Goal: Information Seeking & Learning: Learn about a topic

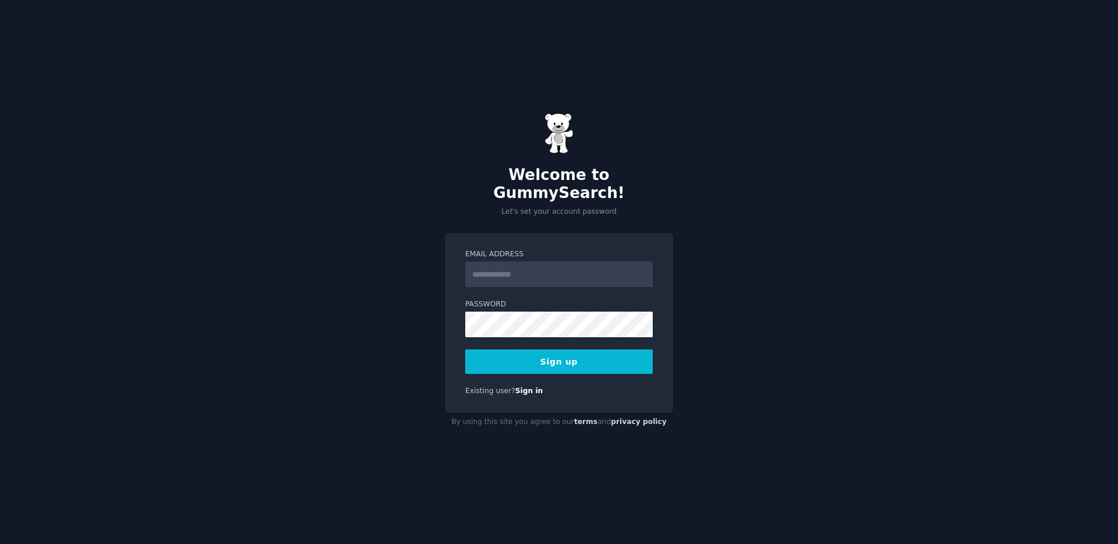
click at [536, 266] on input "Email Address" at bounding box center [558, 274] width 187 height 26
type input "**********"
click at [516, 352] on button "Sign up" at bounding box center [558, 361] width 187 height 24
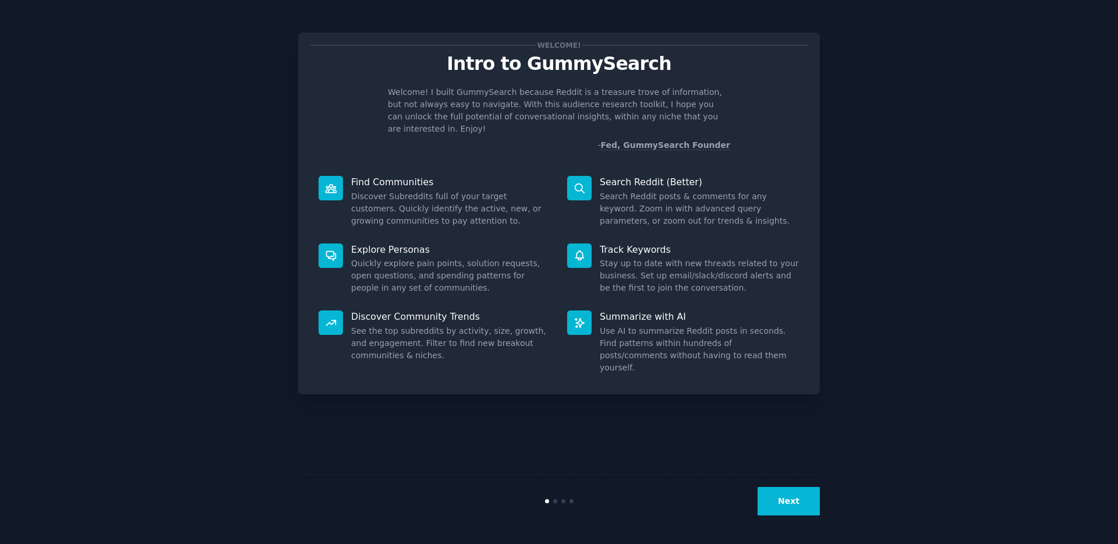
click at [468, 243] on p "Explore Personas" at bounding box center [451, 249] width 200 height 12
click at [780, 493] on button "Next" at bounding box center [789, 501] width 62 height 29
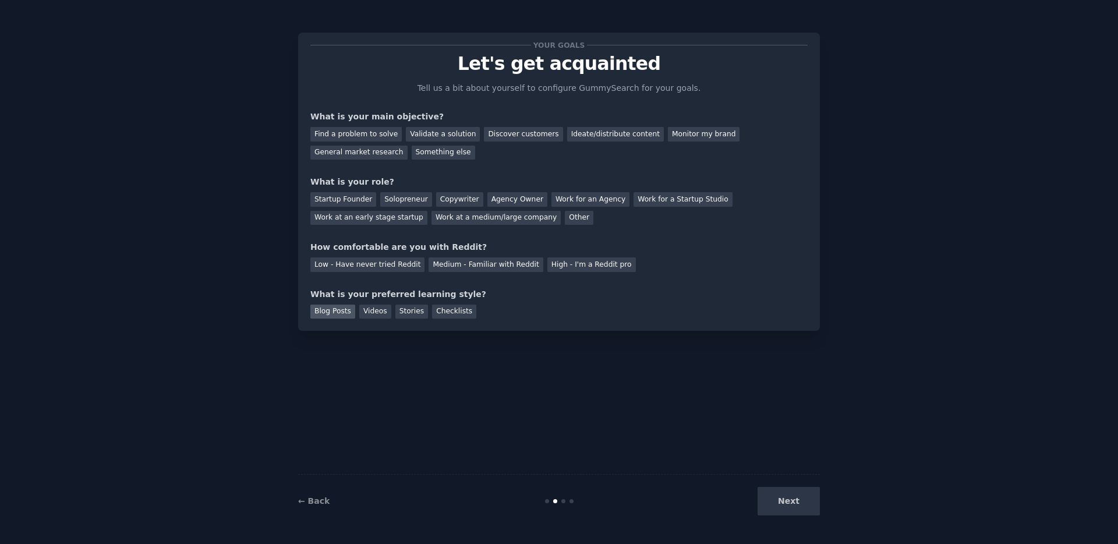
click at [319, 314] on div "Blog Posts" at bounding box center [332, 312] width 45 height 15
click at [343, 203] on div "Startup Founder" at bounding box center [343, 199] width 66 height 15
click at [408, 202] on div "Solopreneur" at bounding box center [405, 199] width 51 height 15
click at [373, 133] on div "Find a problem to solve" at bounding box center [355, 134] width 91 height 15
click at [433, 137] on div "Validate a solution" at bounding box center [443, 134] width 74 height 15
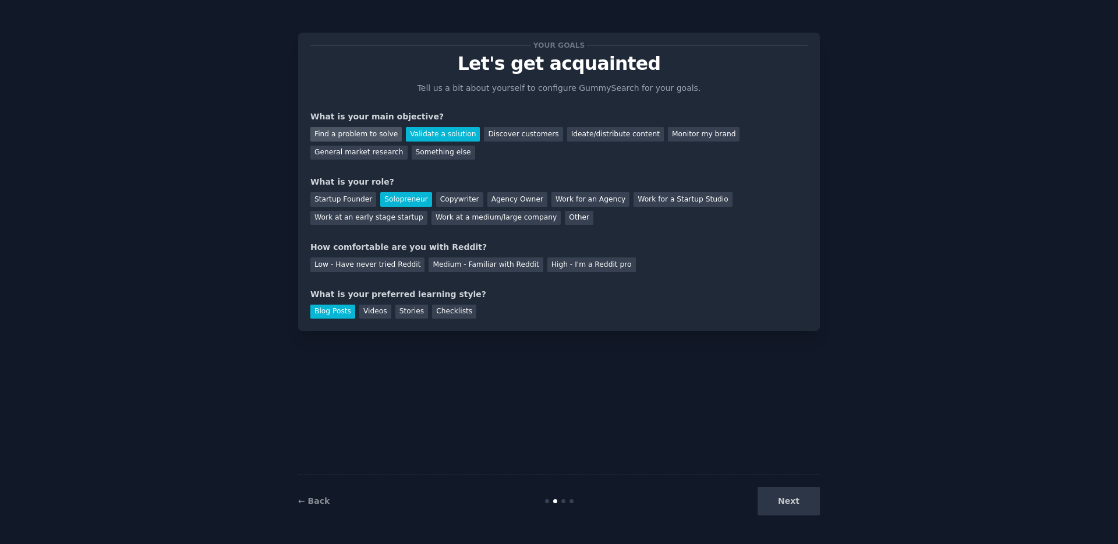
click at [382, 134] on div "Find a problem to solve" at bounding box center [355, 134] width 91 height 15
click at [476, 265] on div "Medium - Familiar with Reddit" at bounding box center [486, 264] width 114 height 15
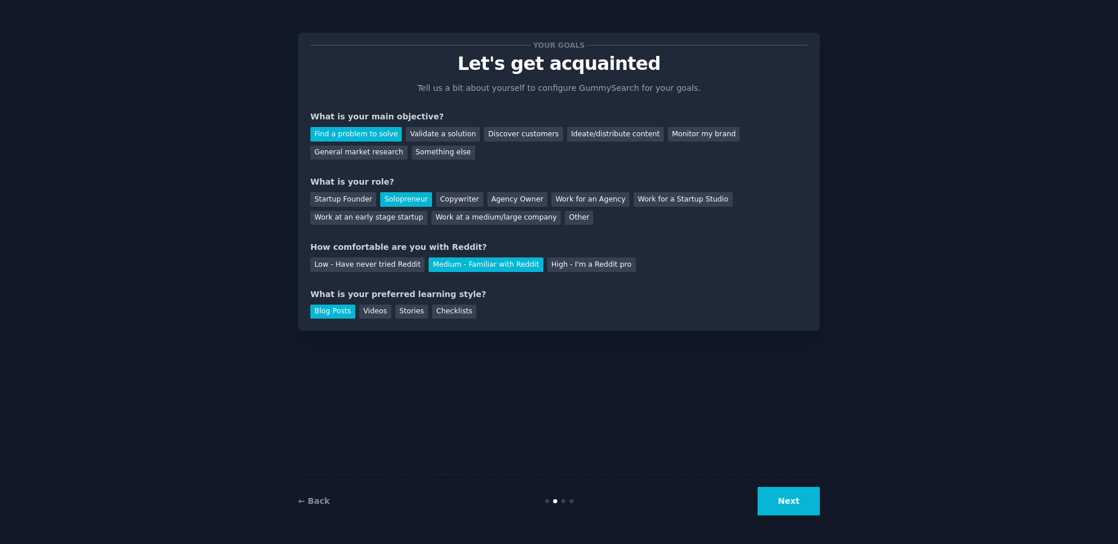
click at [784, 500] on button "Next" at bounding box center [789, 501] width 62 height 29
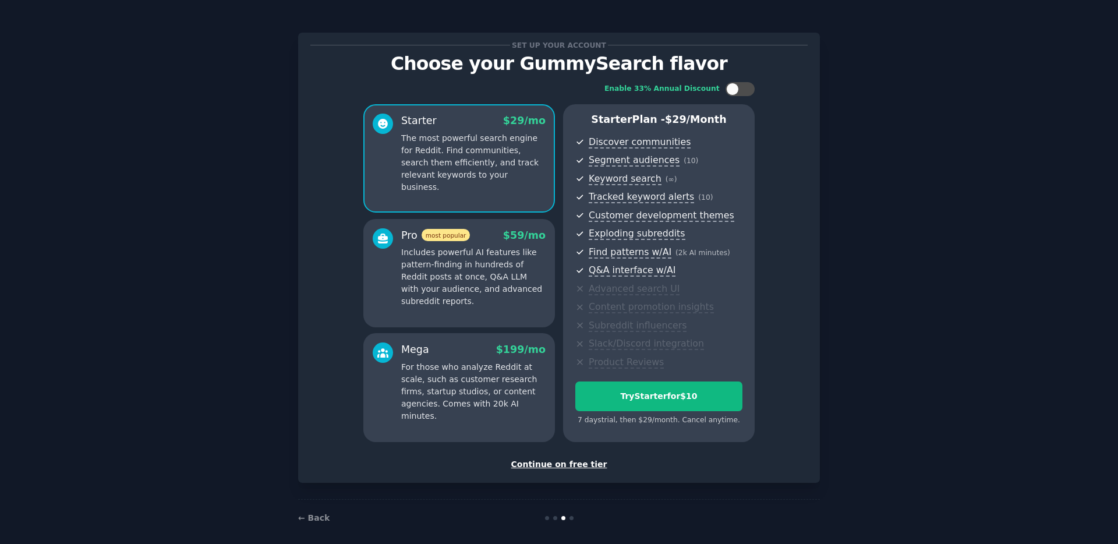
click at [969, 304] on div "Set up your account Choose your GummySearch flavor Enable 33% Annual Discount S…" at bounding box center [558, 276] width 1085 height 520
click at [554, 465] on div "Continue on free tier" at bounding box center [558, 464] width 497 height 12
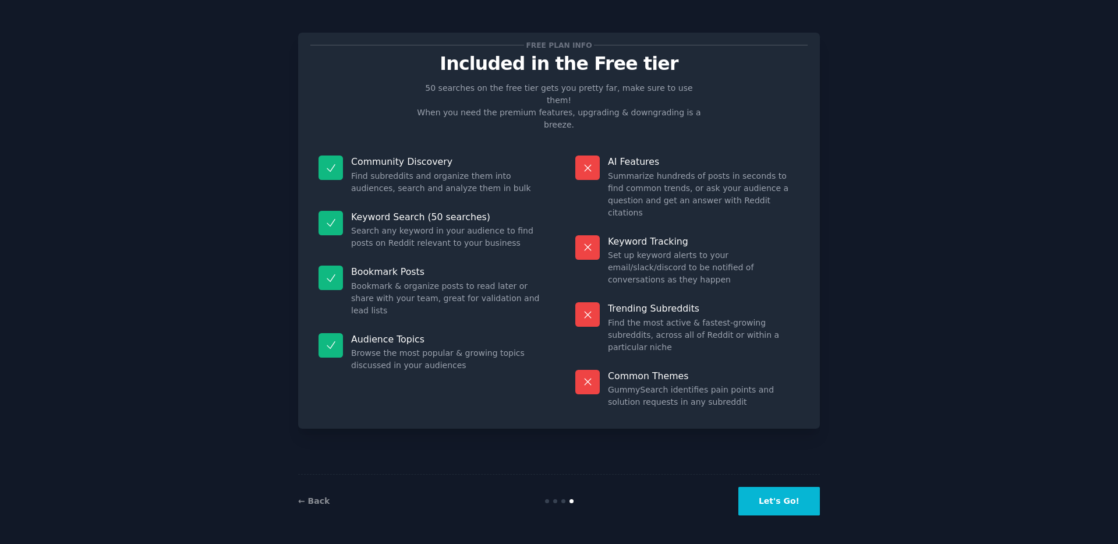
click at [634, 302] on p "Trending Subreddits" at bounding box center [704, 308] width 192 height 12
drag, startPoint x: 733, startPoint y: 228, endPoint x: 751, endPoint y: 229, distance: 18.1
click at [751, 249] on dd "Set up keyword alerts to your email/slack/discord to be notified of conversatio…" at bounding box center [704, 267] width 192 height 37
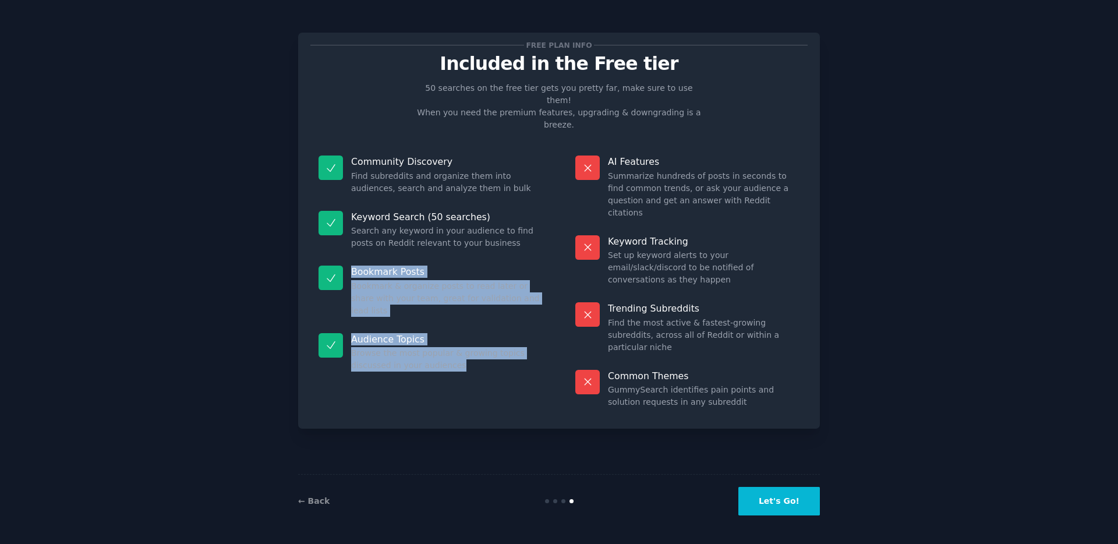
drag, startPoint x: 480, startPoint y: 311, endPoint x: 352, endPoint y: 243, distance: 144.8
click at [352, 243] on dl "Community Discovery Find subreddits and organize them into audiences, search an…" at bounding box center [430, 281] width 240 height 269
click at [352, 266] on p "Bookmark Posts" at bounding box center [447, 272] width 192 height 12
drag, startPoint x: 352, startPoint y: 243, endPoint x: 504, endPoint y: 327, distance: 172.8
click at [504, 327] on dl "Community Discovery Find subreddits and organize them into audiences, search an…" at bounding box center [430, 281] width 240 height 269
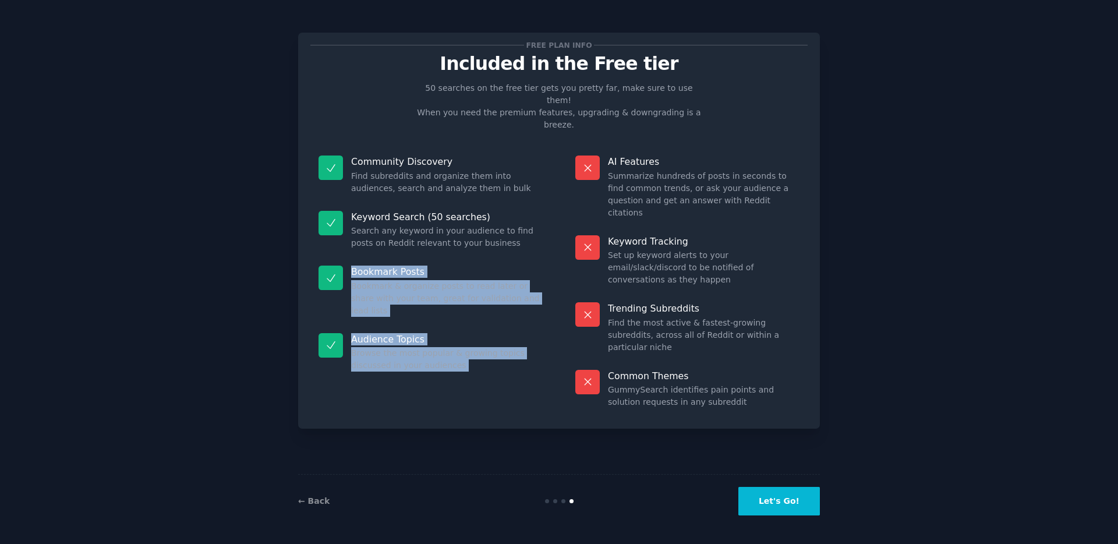
click at [504, 347] on dd "Browse the most popular & growing topics discussed in your audiences" at bounding box center [447, 359] width 192 height 24
drag, startPoint x: 484, startPoint y: 325, endPoint x: 353, endPoint y: 247, distance: 152.5
click at [353, 247] on dl "Community Discovery Find subreddits and organize them into audiences, search an…" at bounding box center [430, 281] width 240 height 269
click at [353, 266] on p "Bookmark Posts" at bounding box center [447, 272] width 192 height 12
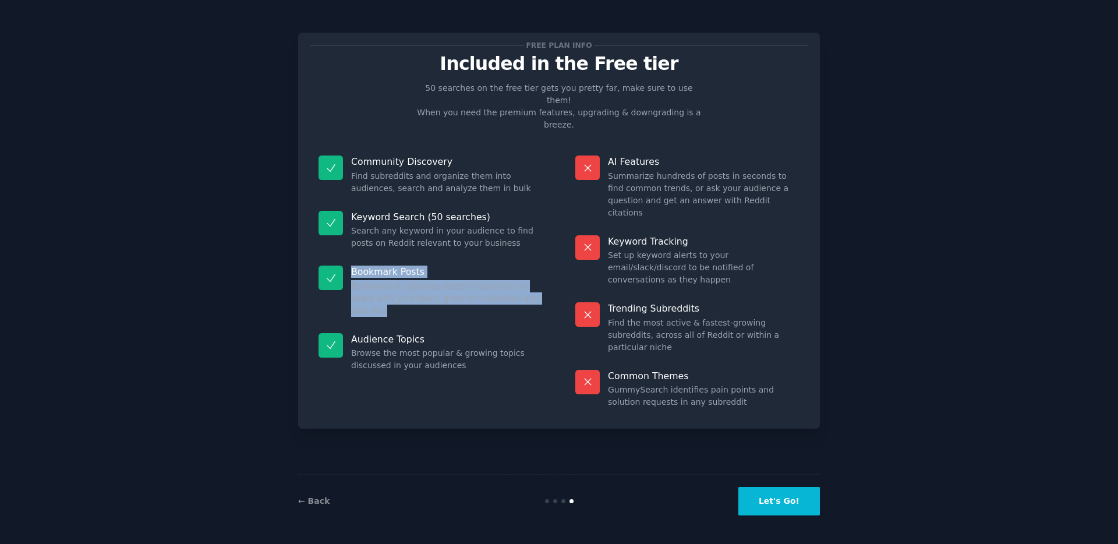
drag, startPoint x: 352, startPoint y: 246, endPoint x: 533, endPoint y: 276, distance: 183.5
click at [533, 276] on div "Bookmark Posts Bookmark & organize posts to read later or share with your team,…" at bounding box center [430, 291] width 240 height 68
click at [533, 280] on dd "Bookmark & organize posts to read later or share with your team, great for vali…" at bounding box center [447, 298] width 192 height 37
drag, startPoint x: 523, startPoint y: 272, endPoint x: 345, endPoint y: 247, distance: 180.0
click at [345, 257] on div "Bookmark Posts Bookmark & organize posts to read later or share with your team,…" at bounding box center [430, 291] width 240 height 68
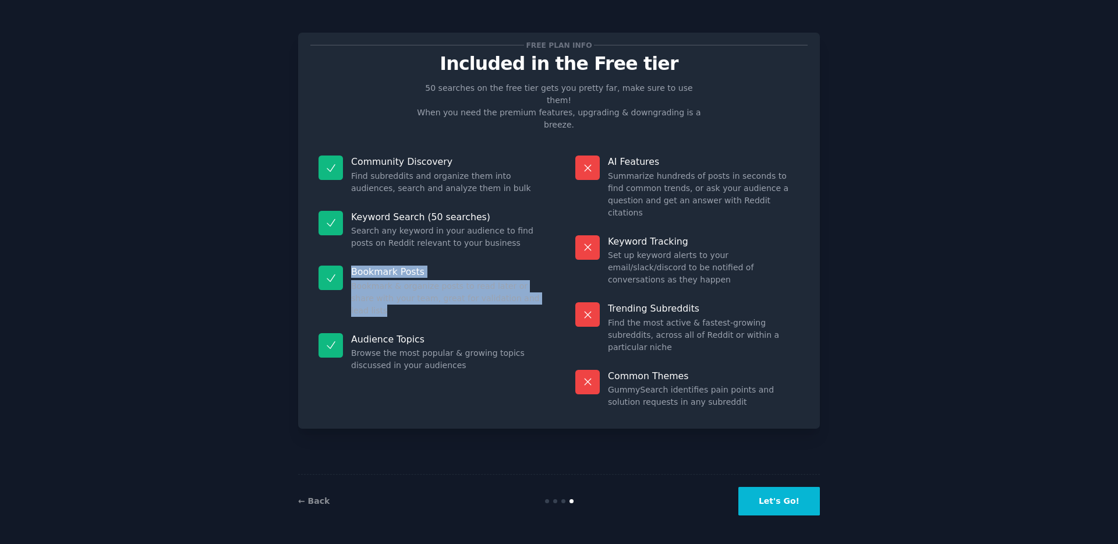
click at [346, 266] on dt "Bookmark Posts" at bounding box center [430, 272] width 224 height 12
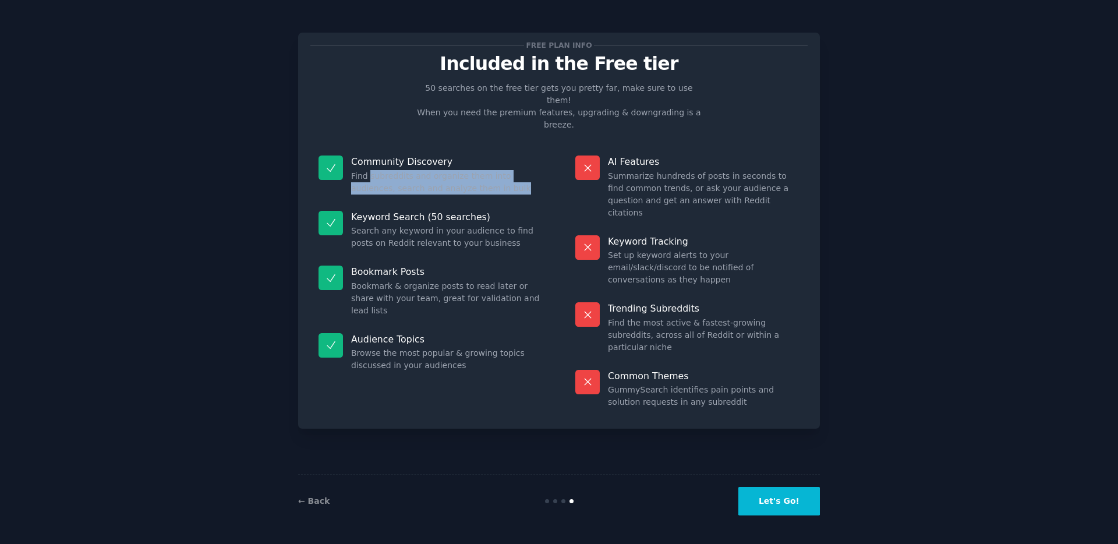
drag, startPoint x: 370, startPoint y: 153, endPoint x: 482, endPoint y: 162, distance: 112.8
click at [482, 170] on dd "Find subreddits and organize them into audiences, search and analyze them in bu…" at bounding box center [447, 182] width 192 height 24
drag, startPoint x: 482, startPoint y: 162, endPoint x: 352, endPoint y: 150, distance: 131.1
click at [352, 170] on dd "Find subreddits and organize them into audiences, search and analyze them in bu…" at bounding box center [447, 182] width 192 height 24
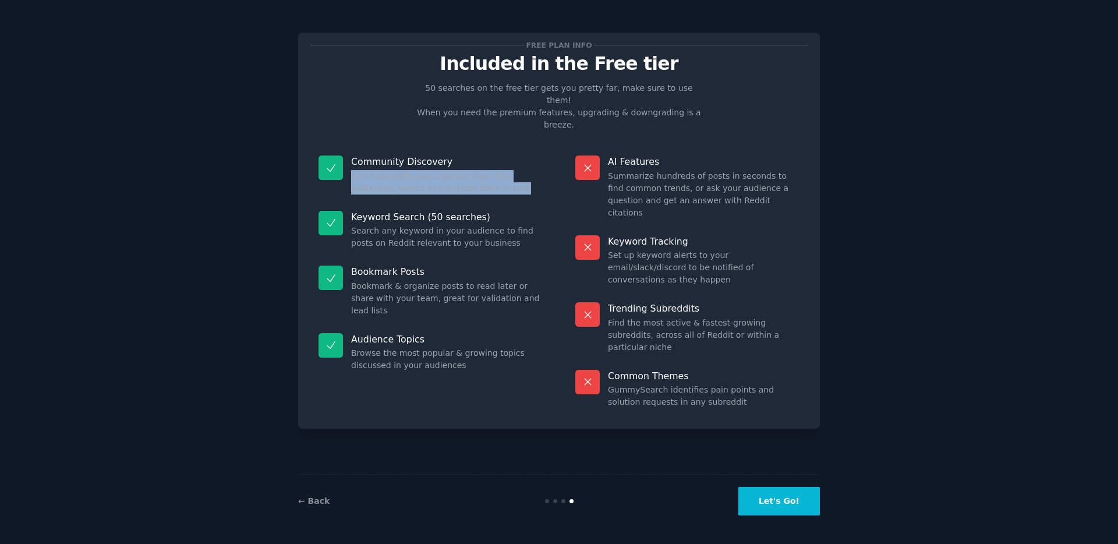
click at [352, 170] on dd "Find subreddits and organize them into audiences, search and analyze them in bu…" at bounding box center [447, 182] width 192 height 24
drag, startPoint x: 352, startPoint y: 150, endPoint x: 490, endPoint y: 172, distance: 140.4
click at [490, 172] on div "Community Discovery Find subreddits and organize them into audiences, search an…" at bounding box center [430, 174] width 240 height 55
click at [494, 170] on dd "Find subreddits and organize them into audiences, search and analyze them in bu…" at bounding box center [447, 182] width 192 height 24
click at [790, 500] on button "Let's Go!" at bounding box center [779, 501] width 82 height 29
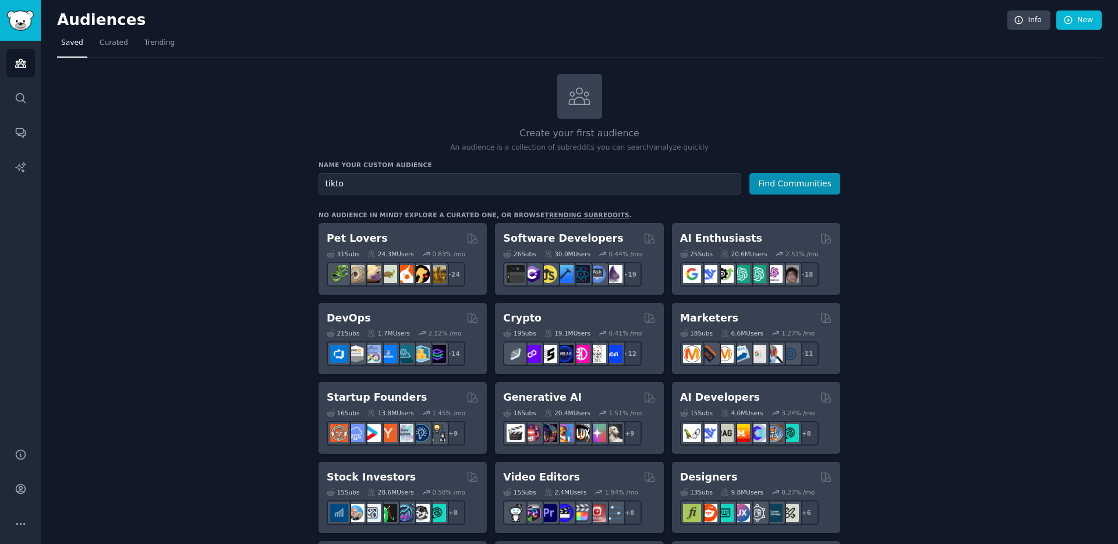
type input "tiktok"
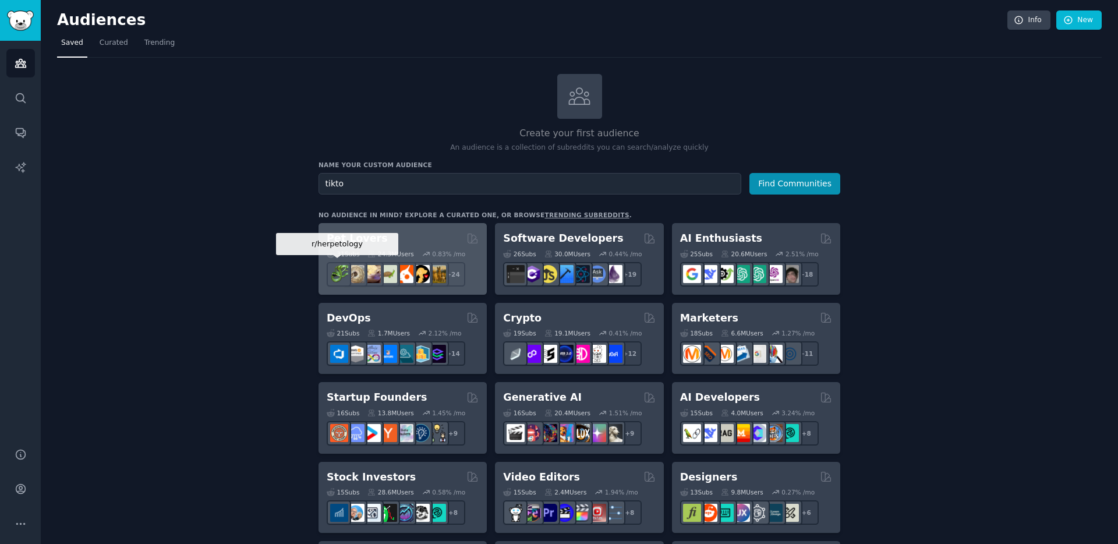
type input "tiktok"
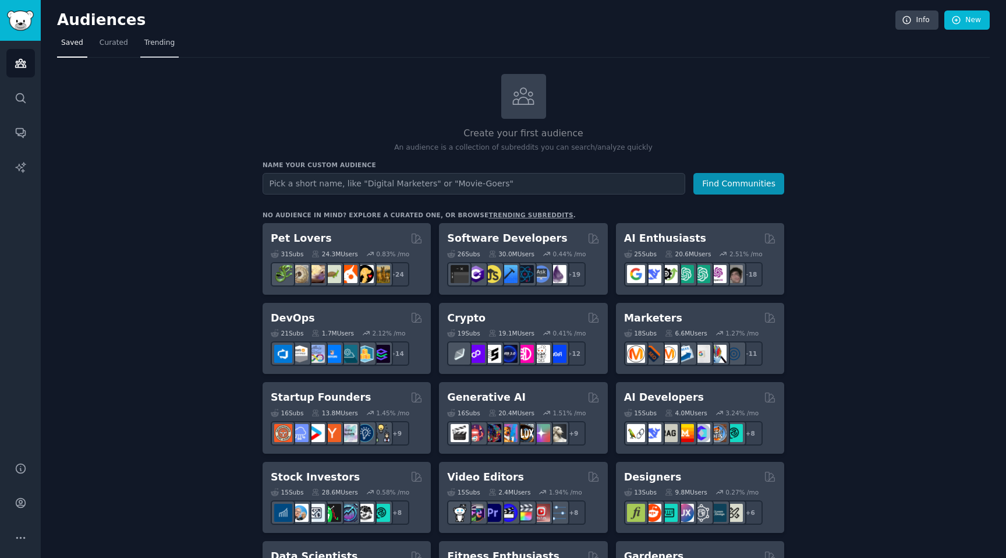
click at [149, 37] on link "Trending" at bounding box center [159, 46] width 38 height 24
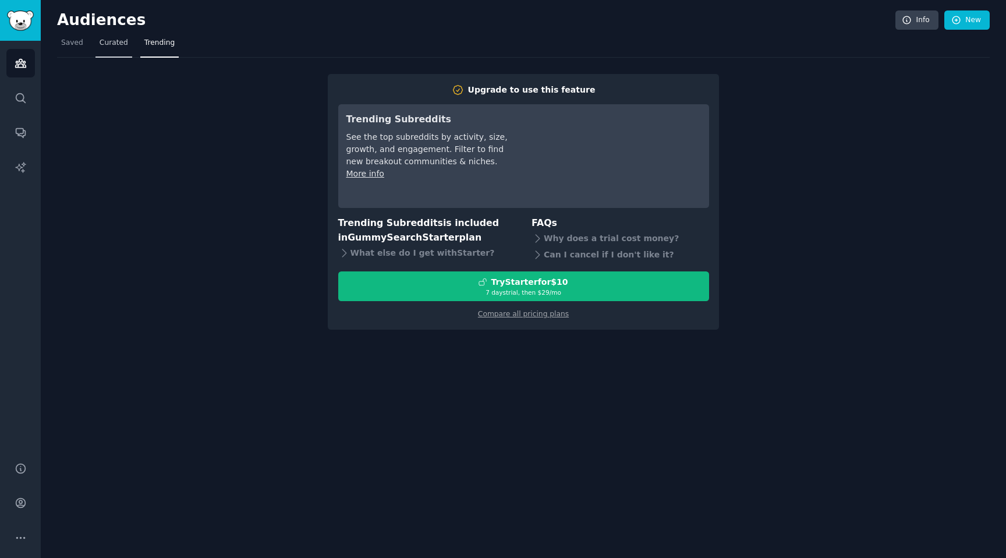
click at [122, 50] on link "Curated" at bounding box center [113, 46] width 37 height 24
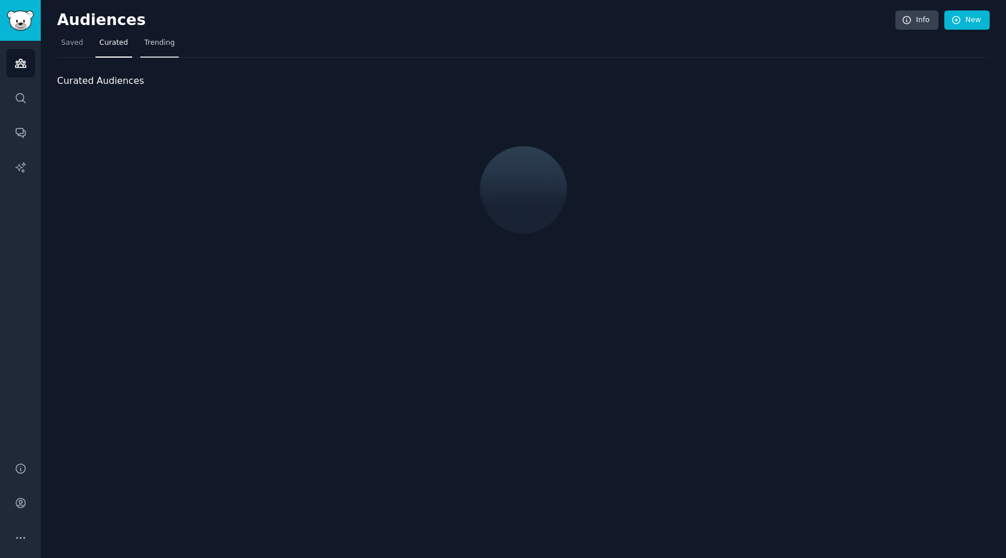
click at [151, 47] on span "Trending" at bounding box center [159, 43] width 30 height 10
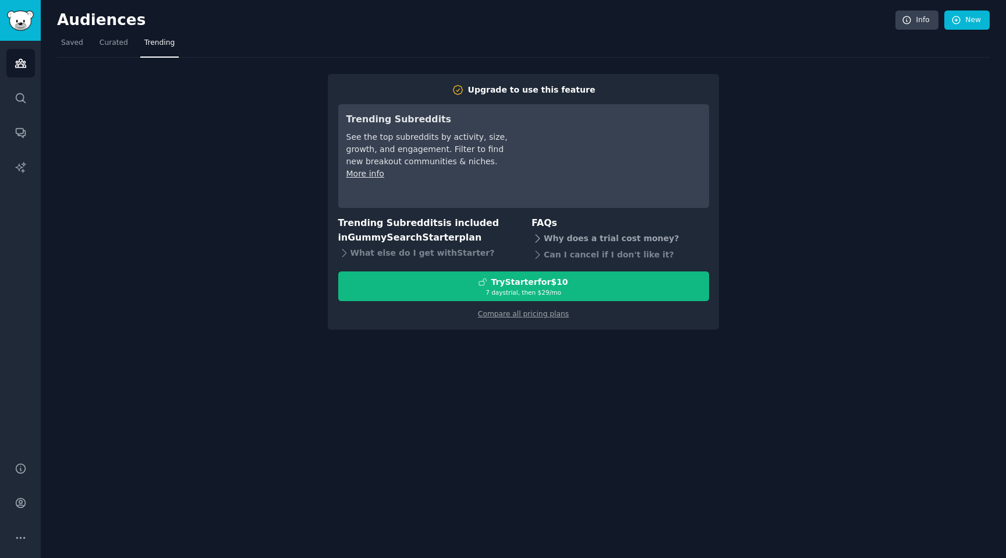
click at [563, 243] on div "Why does a trial cost money?" at bounding box center [621, 239] width 178 height 16
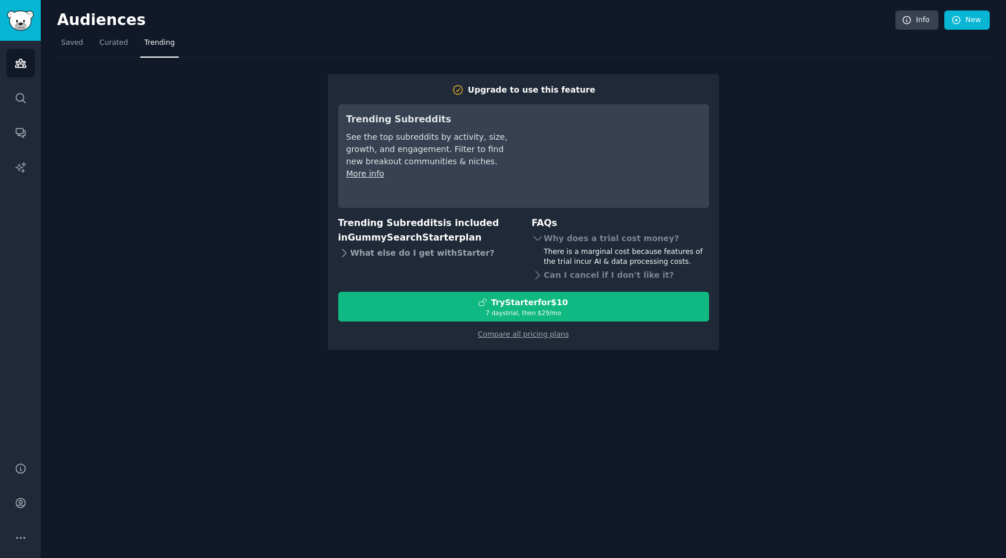
click at [413, 256] on div "What else do I get with Starter ?" at bounding box center [427, 253] width 178 height 16
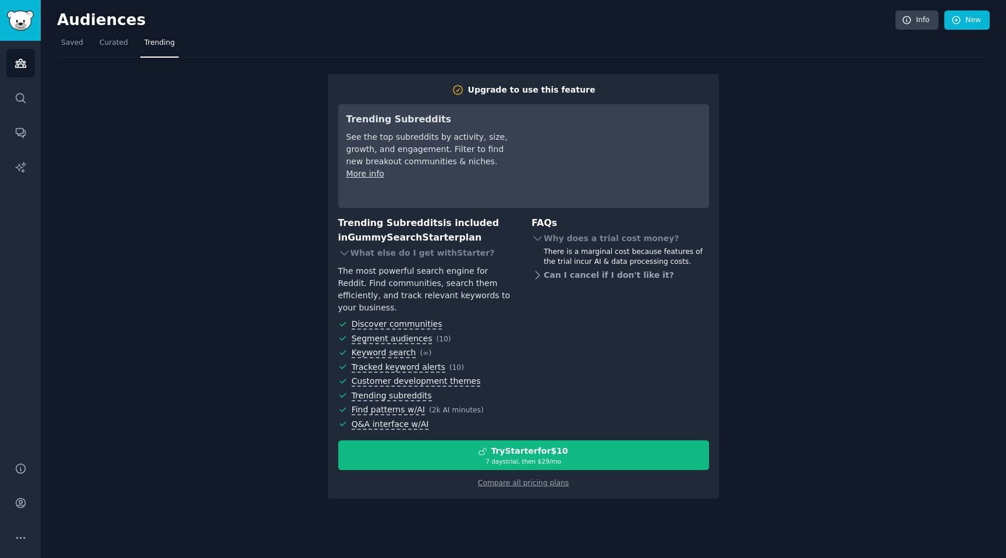
click at [579, 272] on div "Can I cancel if I don't like it?" at bounding box center [621, 275] width 178 height 16
click at [66, 37] on link "Saved" at bounding box center [72, 46] width 30 height 24
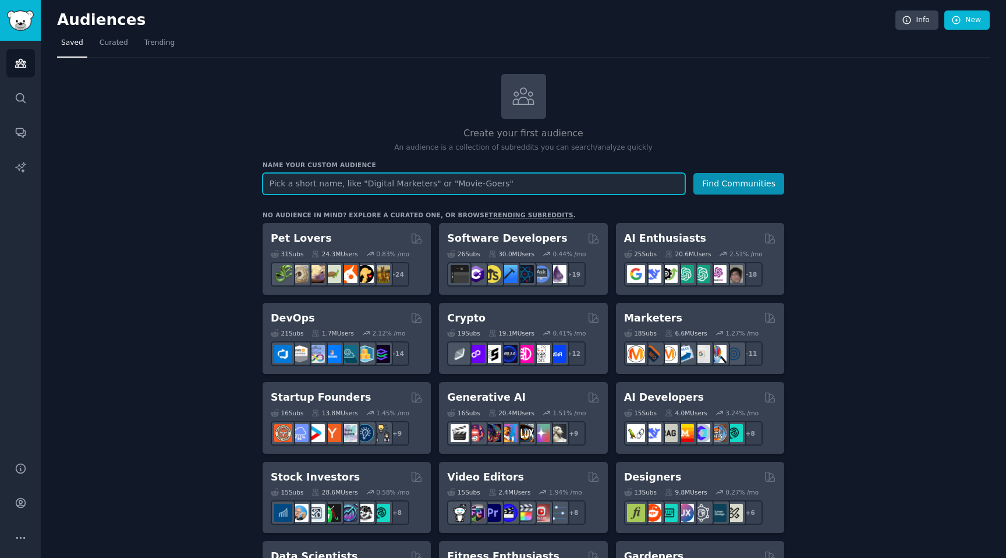
click at [377, 183] on input "text" at bounding box center [474, 184] width 423 height 22
type input "t"
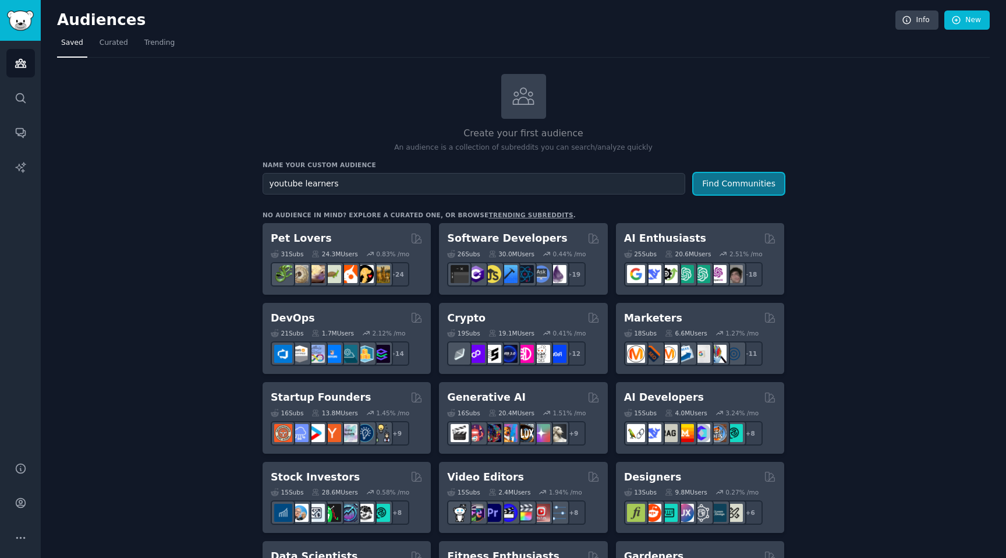
click at [716, 183] on button "Find Communities" at bounding box center [738, 184] width 91 height 22
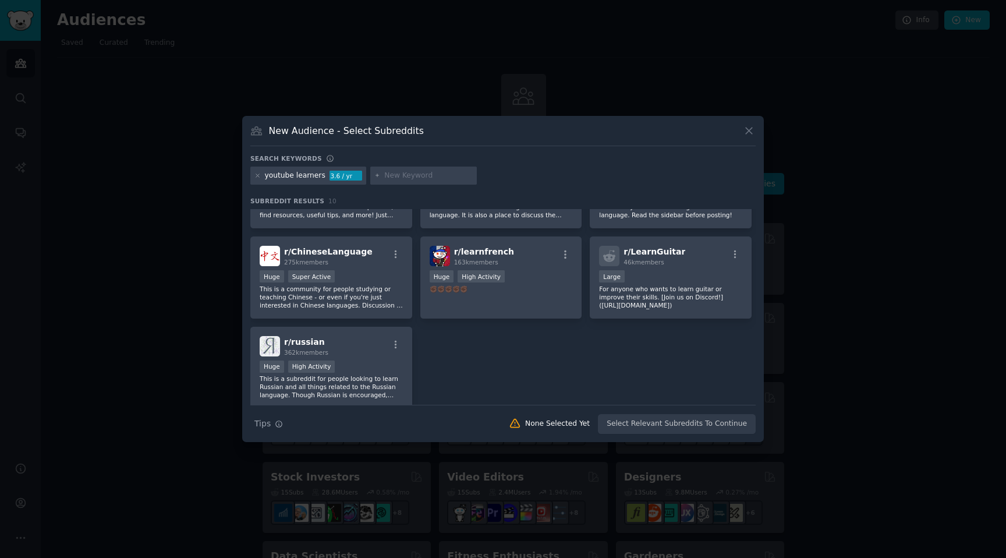
scroll to position [154, 0]
click at [744, 125] on icon at bounding box center [749, 131] width 12 height 12
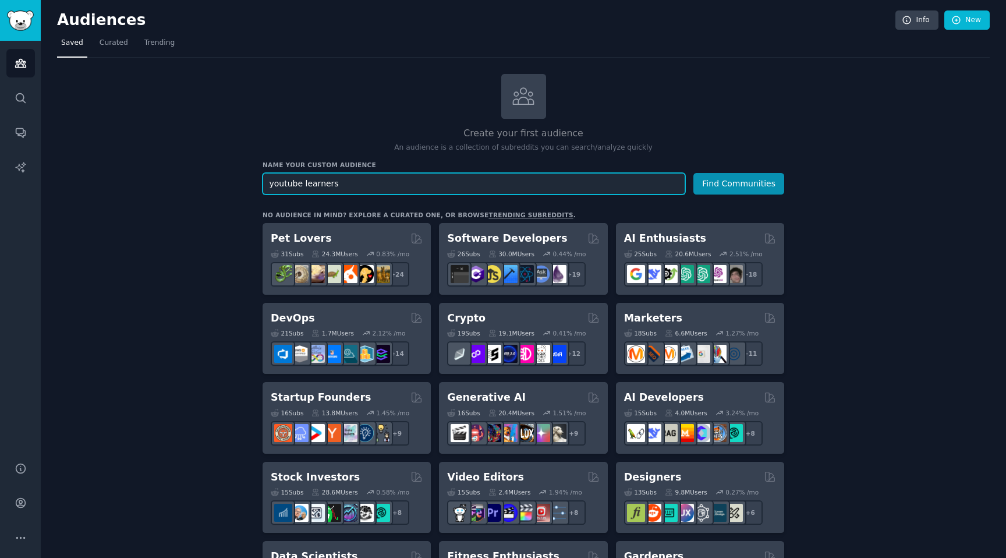
click at [383, 179] on input "youtube learners" at bounding box center [474, 184] width 423 height 22
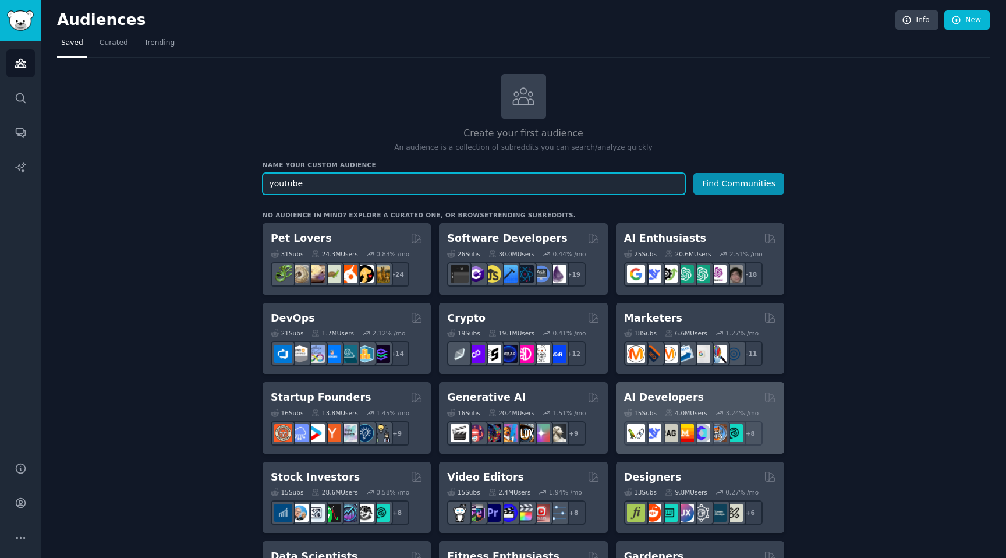
type input "youtube"
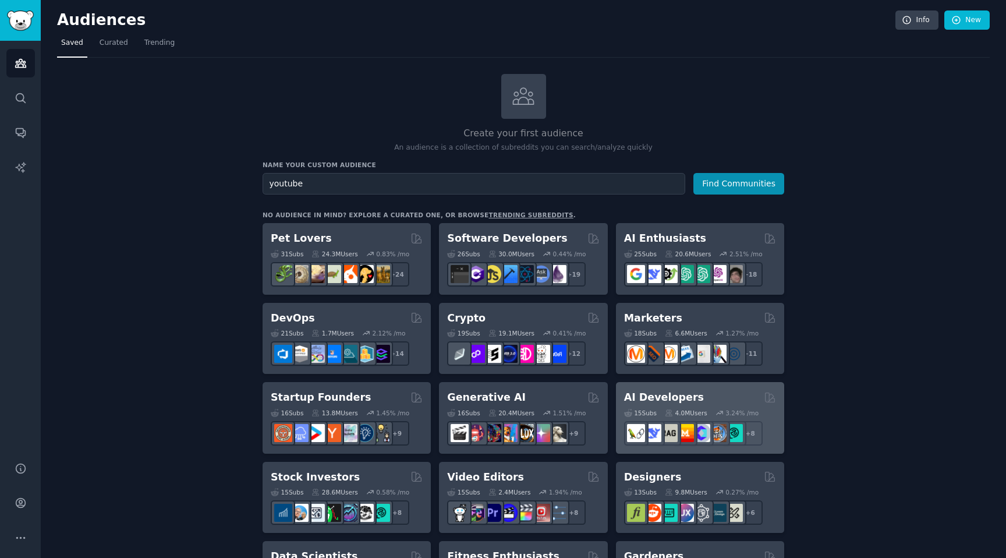
click at [671, 399] on h2 "AI Developers" at bounding box center [664, 397] width 80 height 15
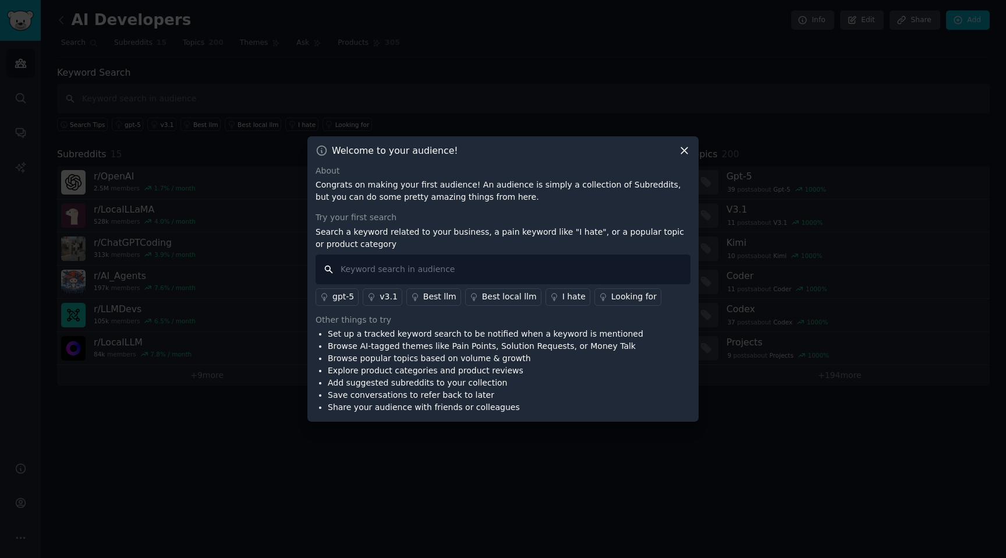
click at [432, 275] on input "text" at bounding box center [503, 269] width 375 height 30
click at [424, 246] on p "Search a keyword related to your business, a pain keyword like "I hate", or a p…" at bounding box center [503, 238] width 375 height 24
click at [398, 267] on input "text" at bounding box center [503, 269] width 375 height 30
type input "how to"
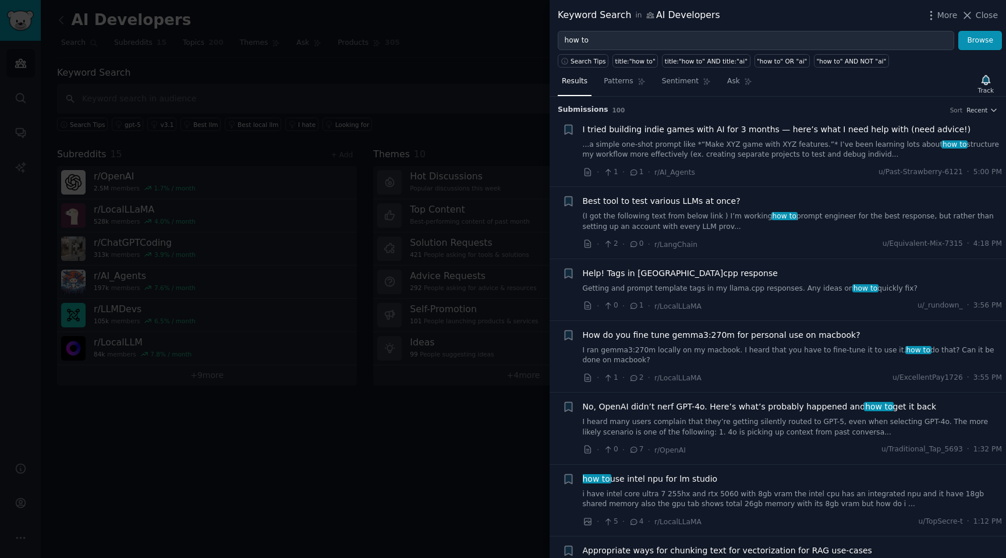
click at [461, 275] on div at bounding box center [503, 279] width 1006 height 558
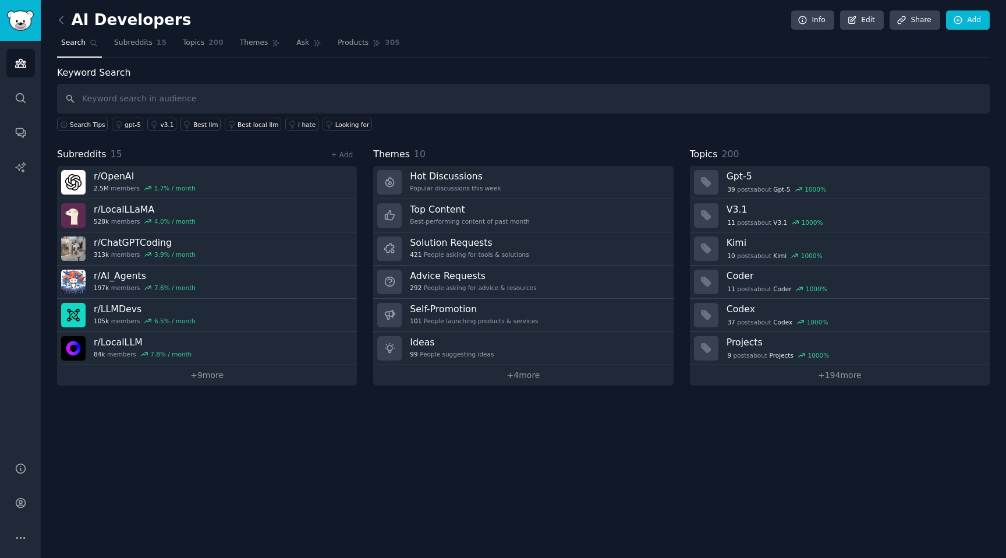
click at [492, 27] on div "AI Developers Info Edit Share Add" at bounding box center [523, 22] width 933 height 24
